Goal: Transaction & Acquisition: Purchase product/service

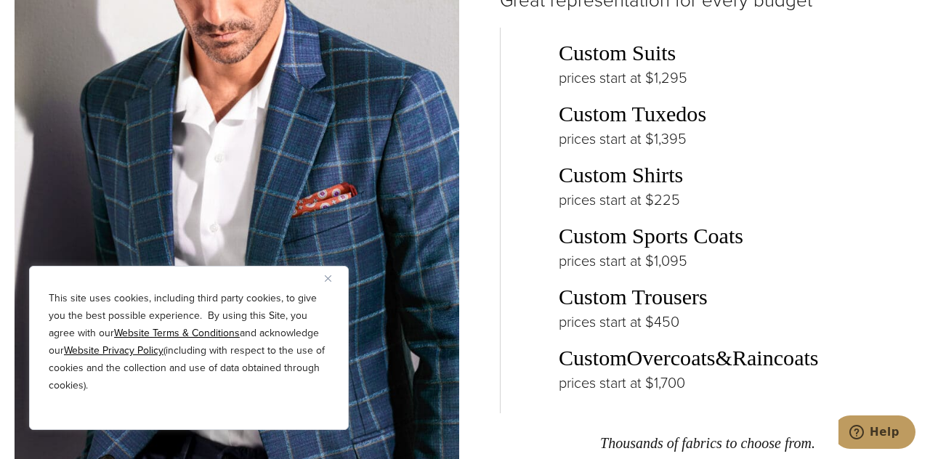
scroll to position [2182, 0]
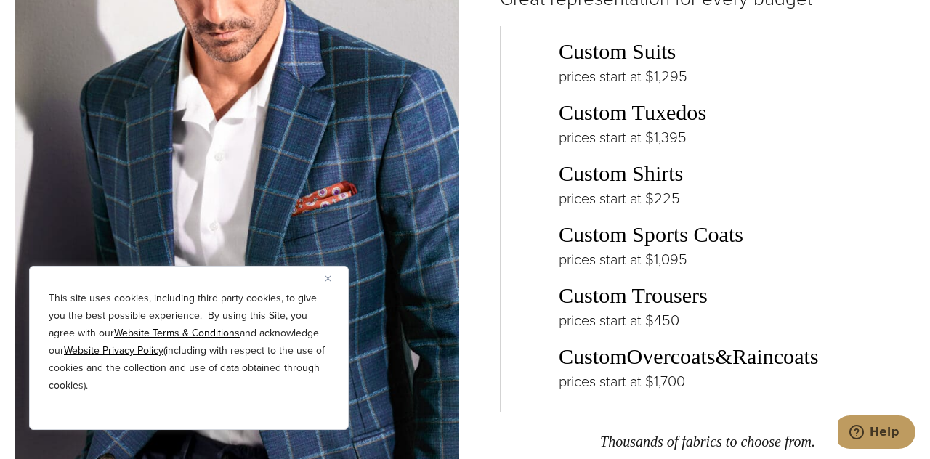
click at [631, 186] on link "Custom Shirts" at bounding box center [621, 173] width 124 height 25
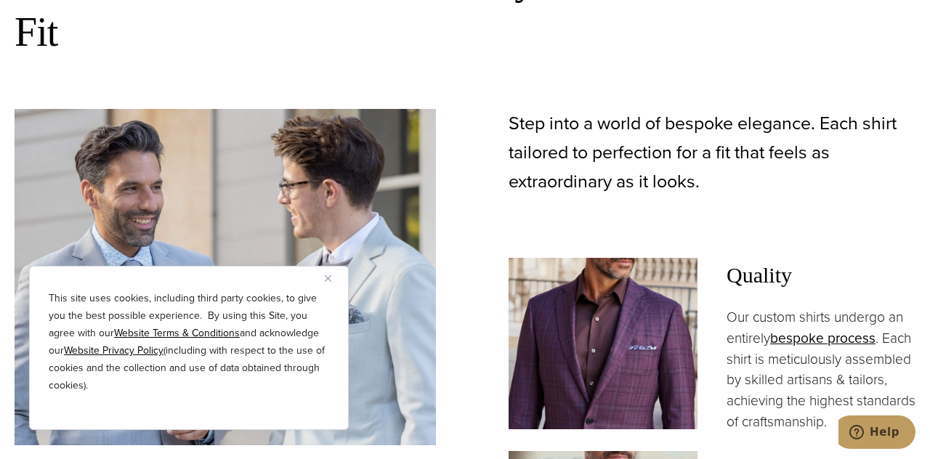
scroll to position [751, 0]
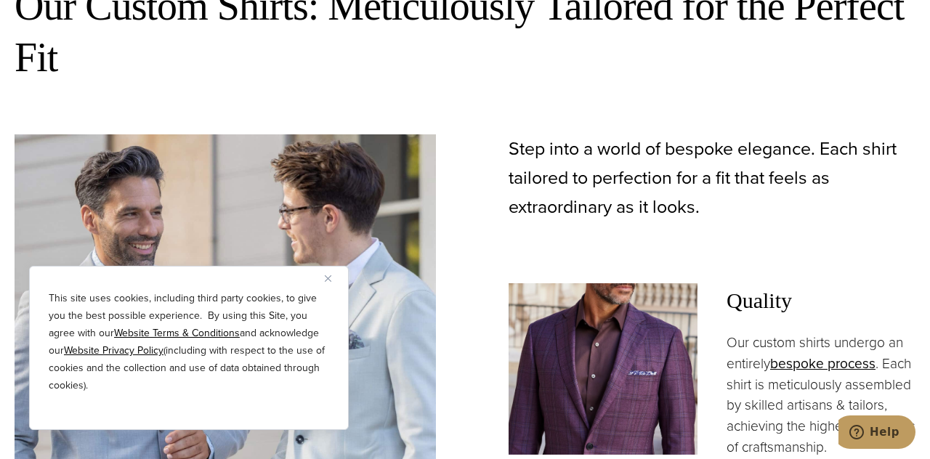
click at [327, 282] on img "Close" at bounding box center [328, 278] width 7 height 7
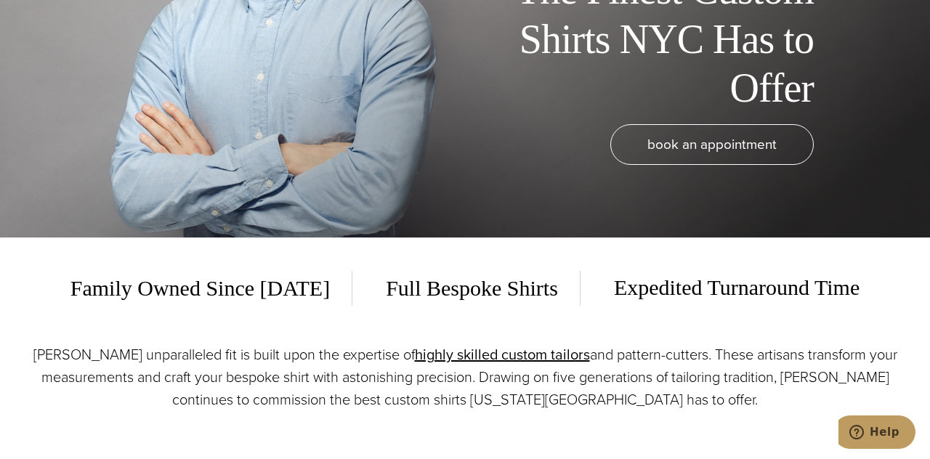
scroll to position [0, 0]
